Goal: Entertainment & Leisure: Consume media (video, audio)

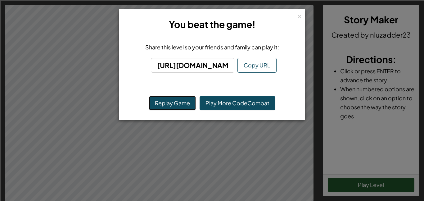
click at [159, 107] on button "Replay Game" at bounding box center [172, 103] width 47 height 14
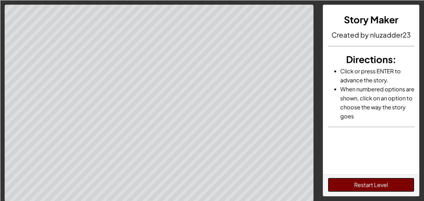
click at [373, 184] on button "Restart Level" at bounding box center [371, 185] width 87 height 14
click at [337, 180] on button "Restart Level" at bounding box center [371, 185] width 87 height 14
click at [344, 187] on button "Restart Level" at bounding box center [371, 185] width 87 height 14
